Goal: Task Accomplishment & Management: Use online tool/utility

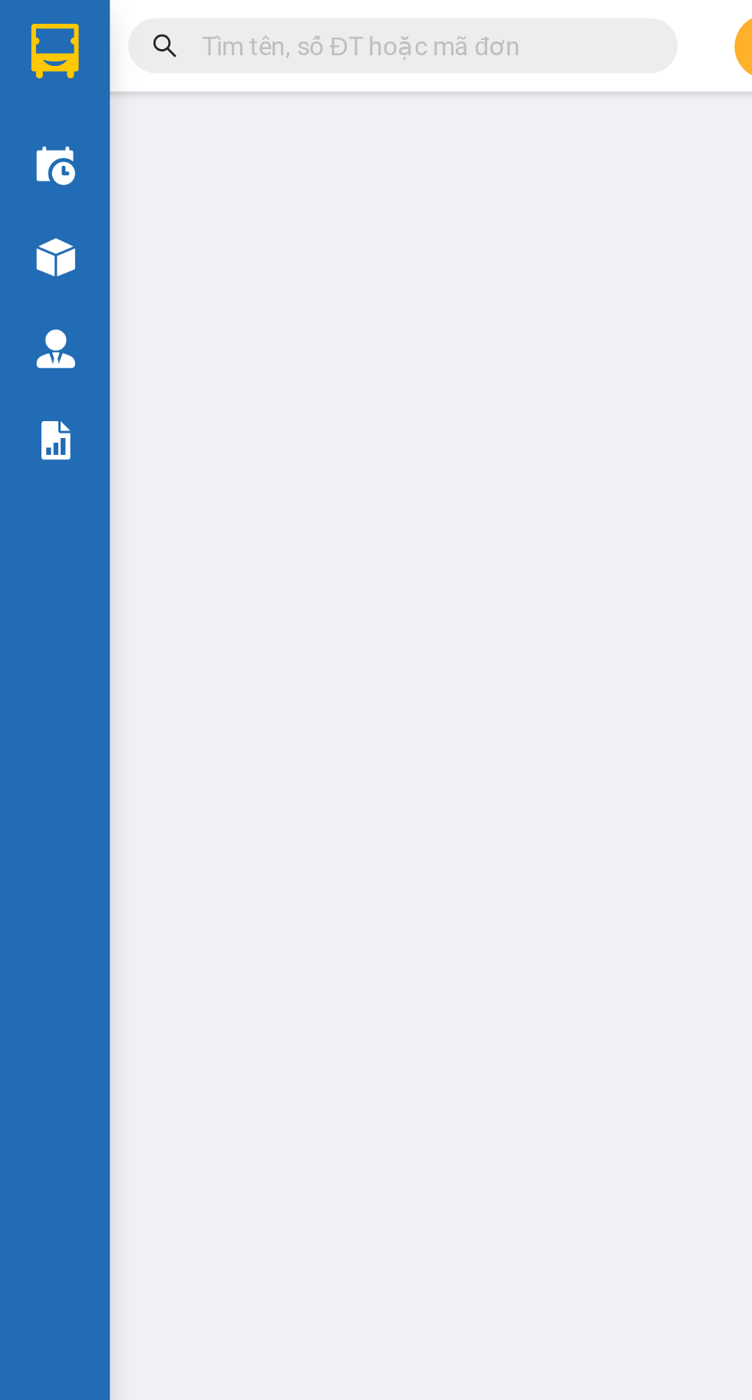
click at [152, 15] on input "text" at bounding box center [174, 19] width 181 height 17
click at [155, 18] on input "text" at bounding box center [174, 19] width 181 height 17
paste input "0971168066"
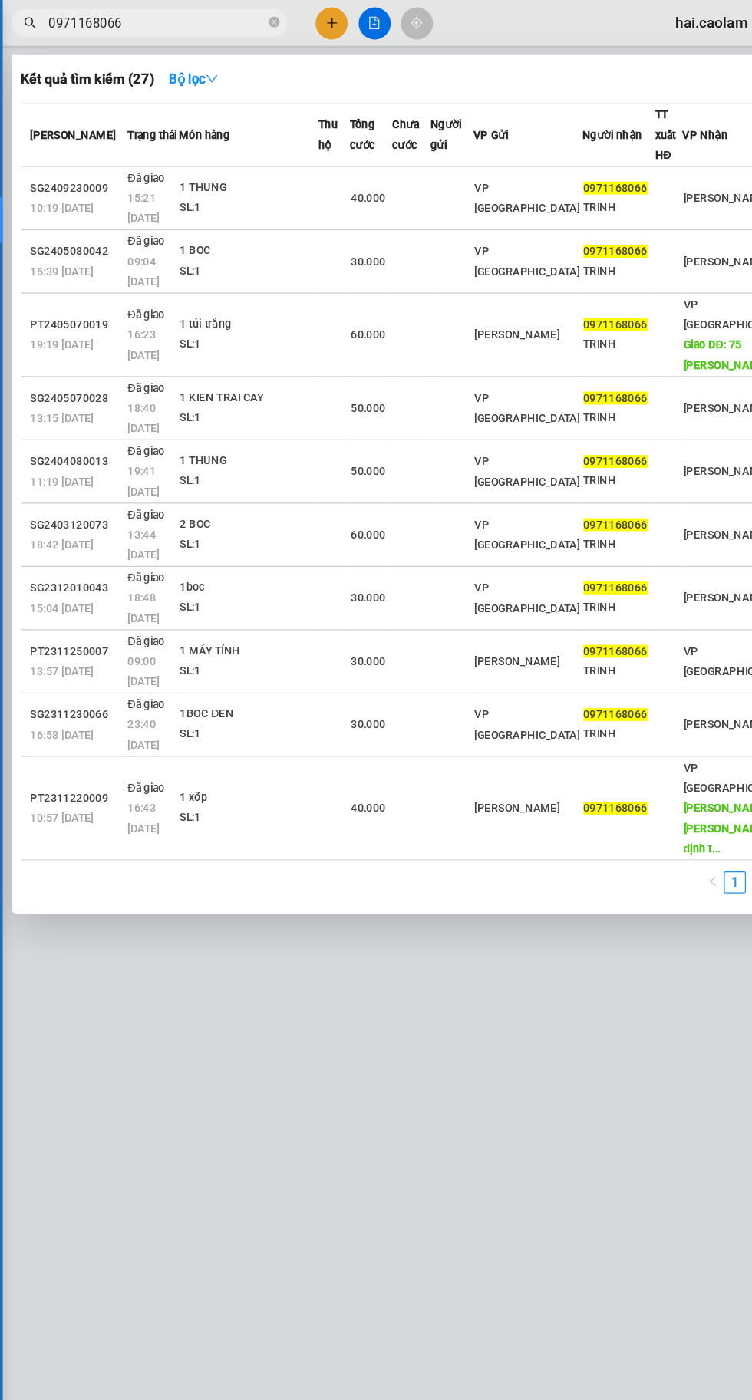
type input "0971168066"
click at [259, 23] on input "0971168066" at bounding box center [174, 19] width 181 height 17
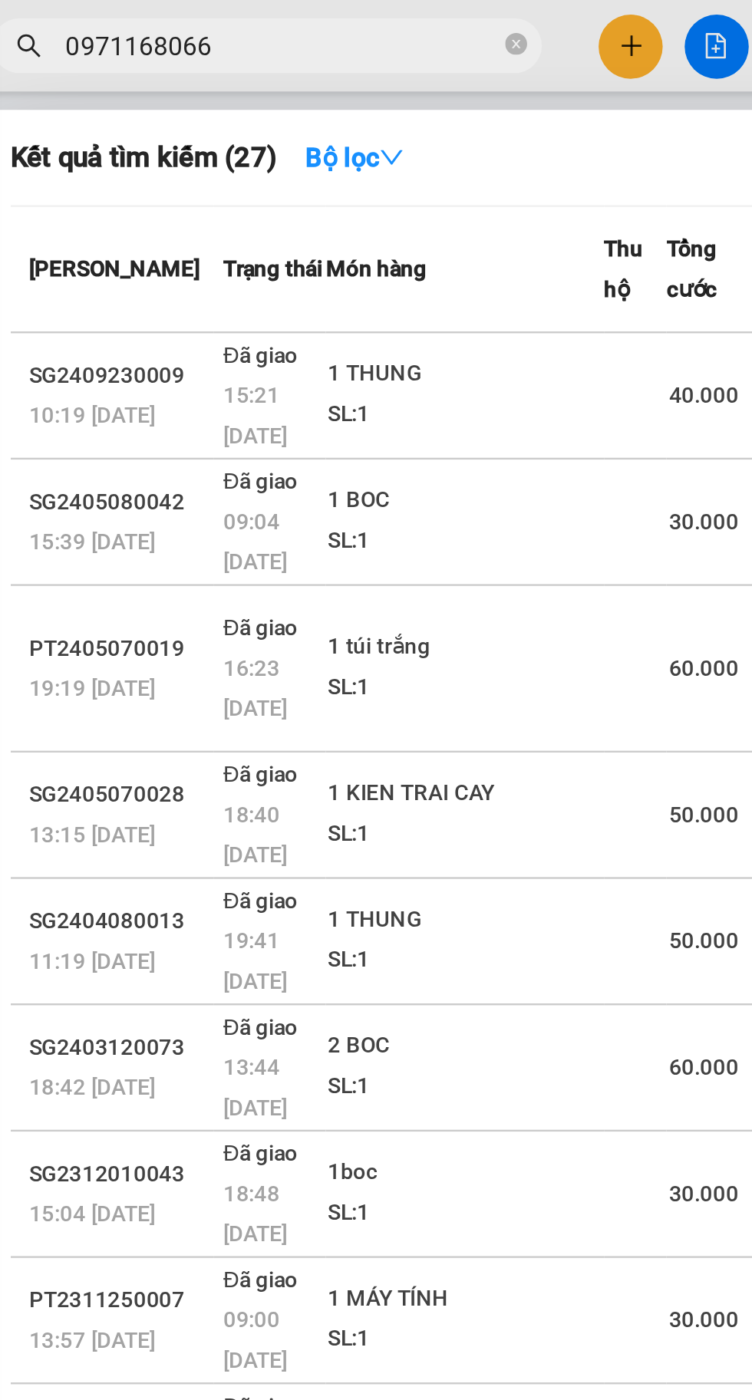
click at [272, 16] on icon "close-circle" at bounding box center [273, 18] width 9 height 9
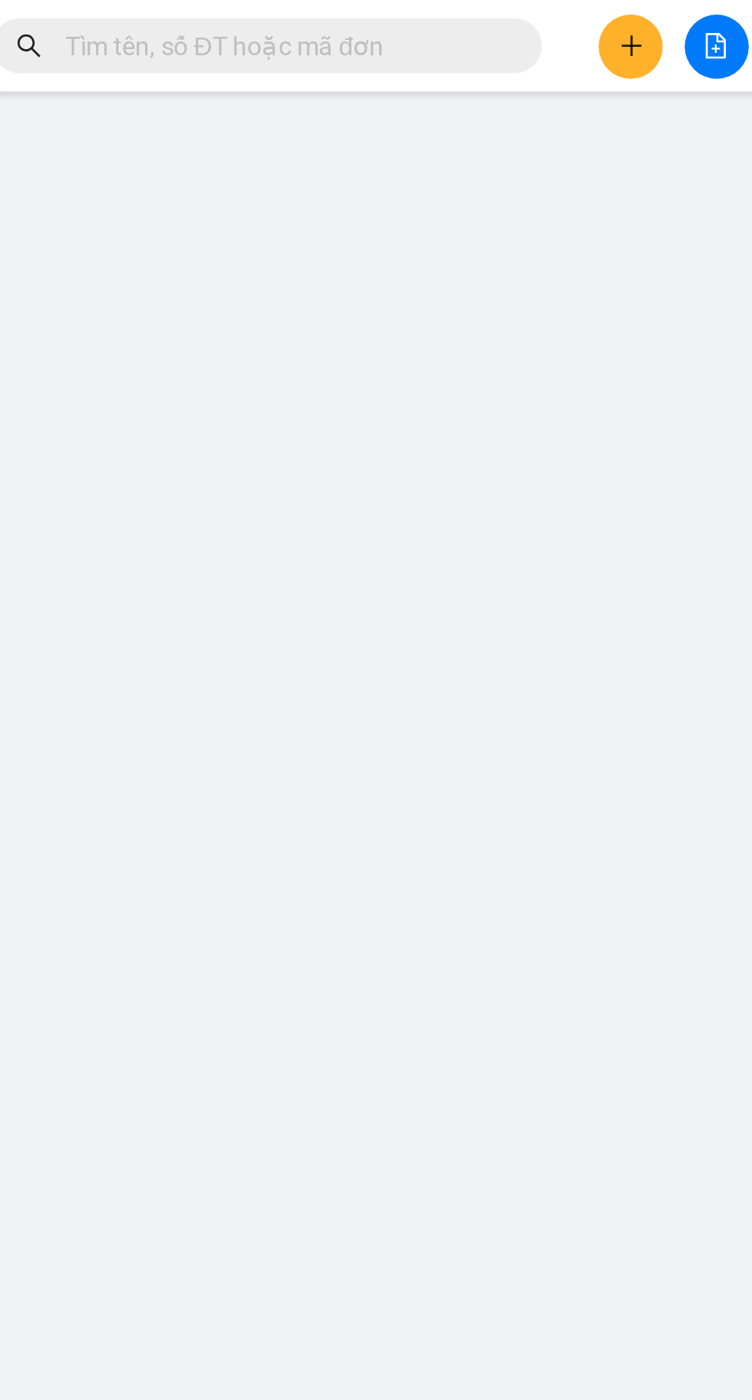
paste input "0329359904"
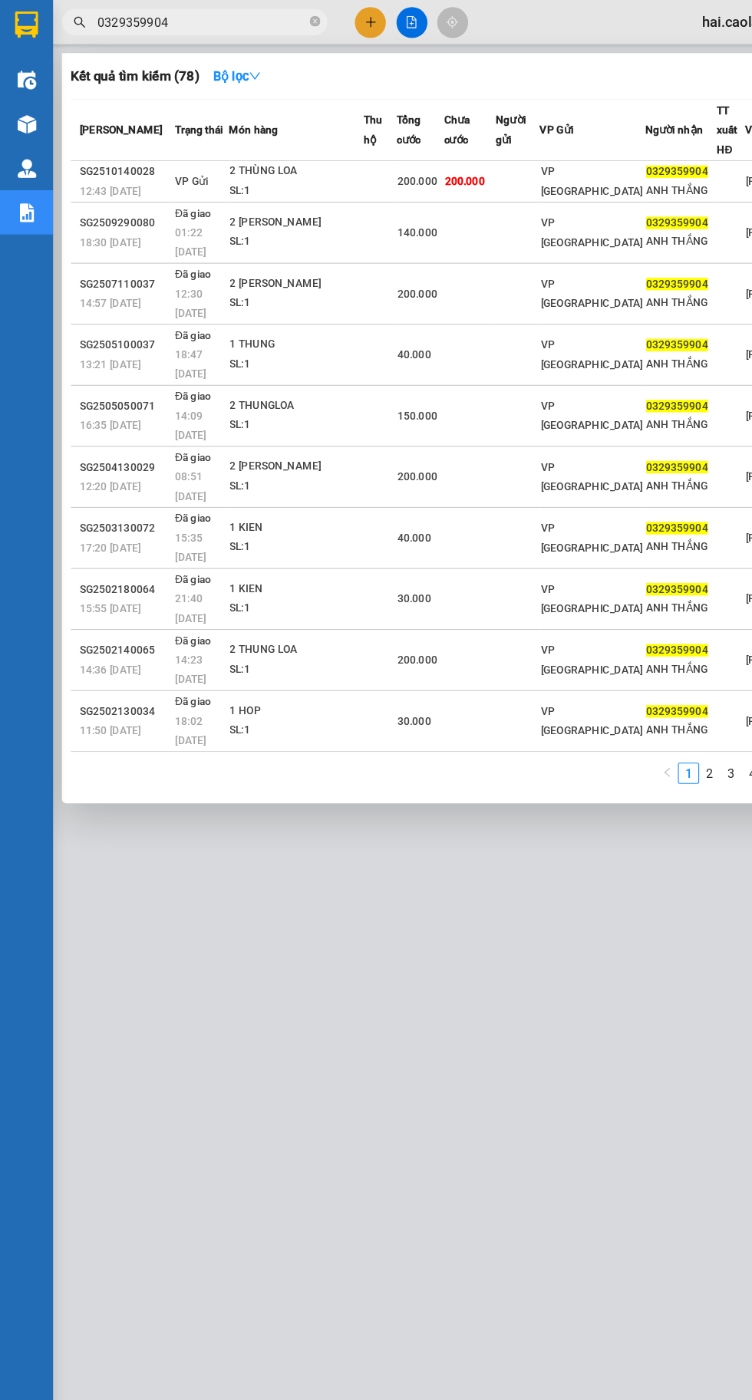
type input "0329359904"
